Goal: Task Accomplishment & Management: Use online tool/utility

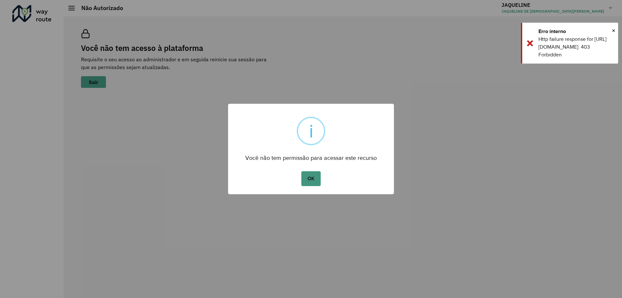
click at [315, 179] on button "OK" at bounding box center [310, 178] width 19 height 15
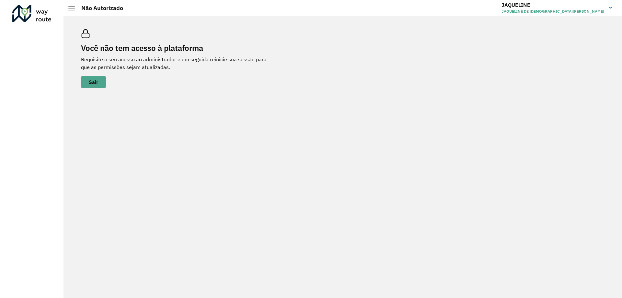
click at [607, 4] on link "[PERSON_NAME][DEMOGRAPHIC_DATA]" at bounding box center [559, 8] width 115 height 17
click at [596, 33] on link "Encerrar sessão" at bounding box center [585, 32] width 57 height 20
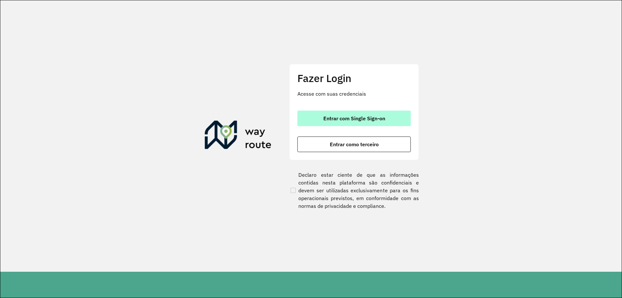
click at [342, 115] on button "Entrar com Single Sign-on" at bounding box center [353, 118] width 113 height 16
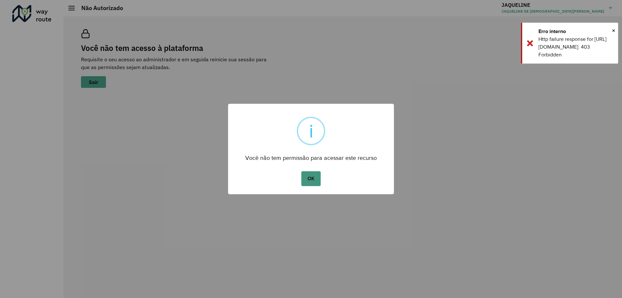
click at [313, 176] on button "OK" at bounding box center [310, 178] width 19 height 15
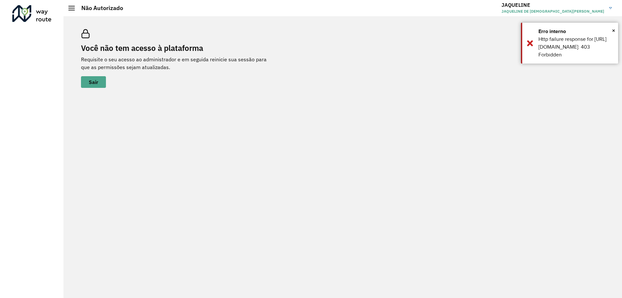
click at [561, 9] on span "JAQUELINE DE [DEMOGRAPHIC_DATA][PERSON_NAME]" at bounding box center [553, 11] width 103 height 6
click at [614, 30] on span "×" at bounding box center [613, 31] width 3 height 10
click at [602, 17] on div "Você não tem acesso à plataforma Requisite o seu acesso ao administrador e em s…" at bounding box center [343, 157] width 559 height 282
click at [599, 11] on span "JAQUELINE DE [DEMOGRAPHIC_DATA][PERSON_NAME]" at bounding box center [553, 11] width 103 height 6
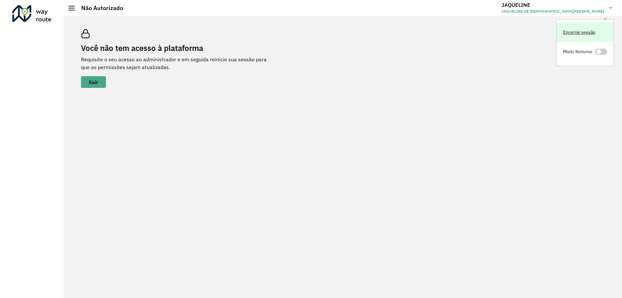
click at [591, 35] on link "Encerrar sessão" at bounding box center [585, 32] width 57 height 20
